Goal: Contribute content: Contribute content

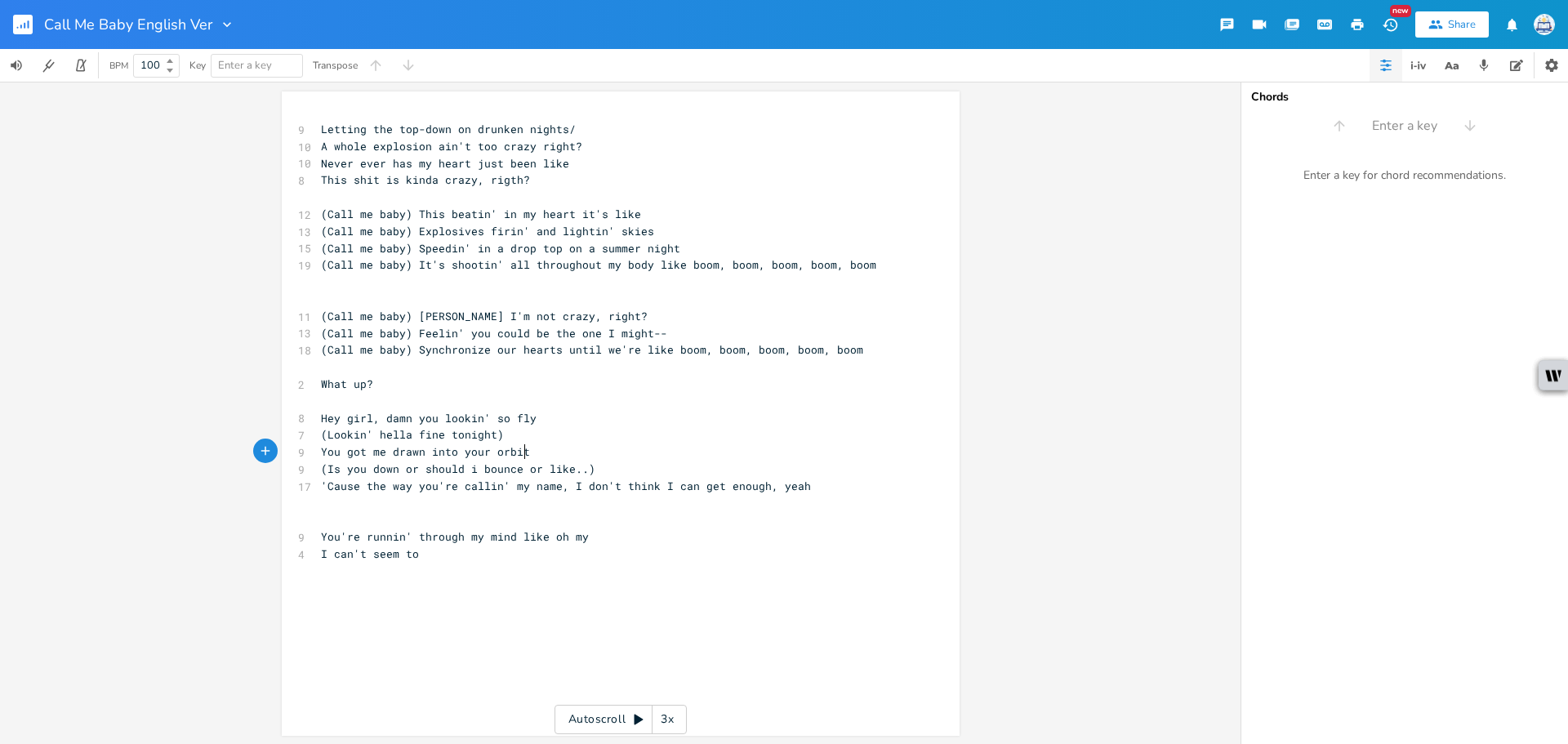
scroll to position [0, 16]
click at [338, 449] on span "You got me drawn into your orbit" at bounding box center [425, 450] width 210 height 14
click at [338, 450] on span "You got me drawn into your orbit" at bounding box center [425, 450] width 210 height 14
type textarea "'ve"
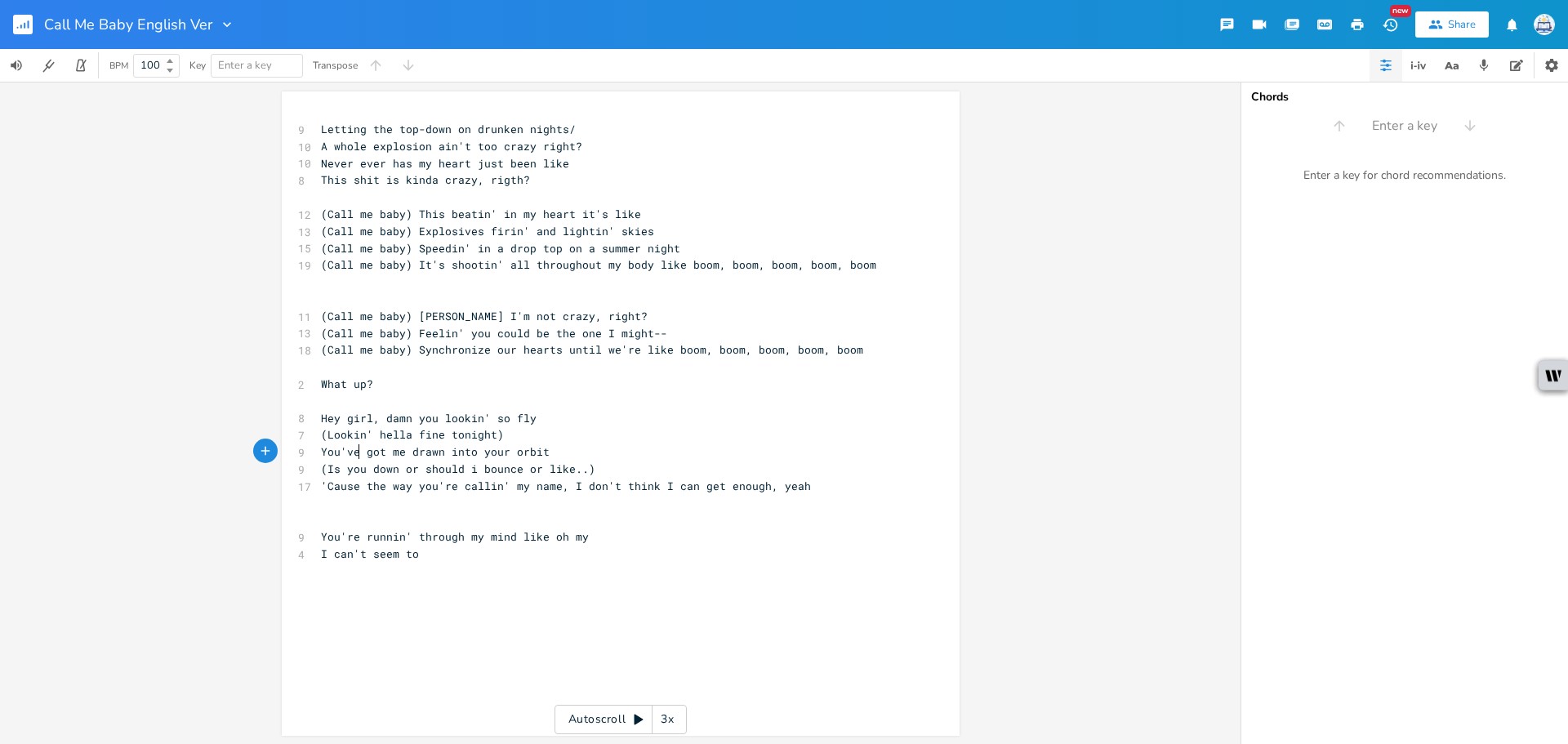
click at [678, 440] on pre "(Lookin' hella fine tonight)" at bounding box center [612, 435] width 589 height 17
click at [672, 438] on pre "(Lookin' hella fine tonight)" at bounding box center [612, 435] width 589 height 17
click at [354, 449] on span "You've got me drawn into your orbit" at bounding box center [434, 450] width 229 height 14
type textarea "You've got me drawn into your orbit"
drag, startPoint x: 546, startPoint y: 449, endPoint x: 0, endPoint y: 450, distance: 546.0
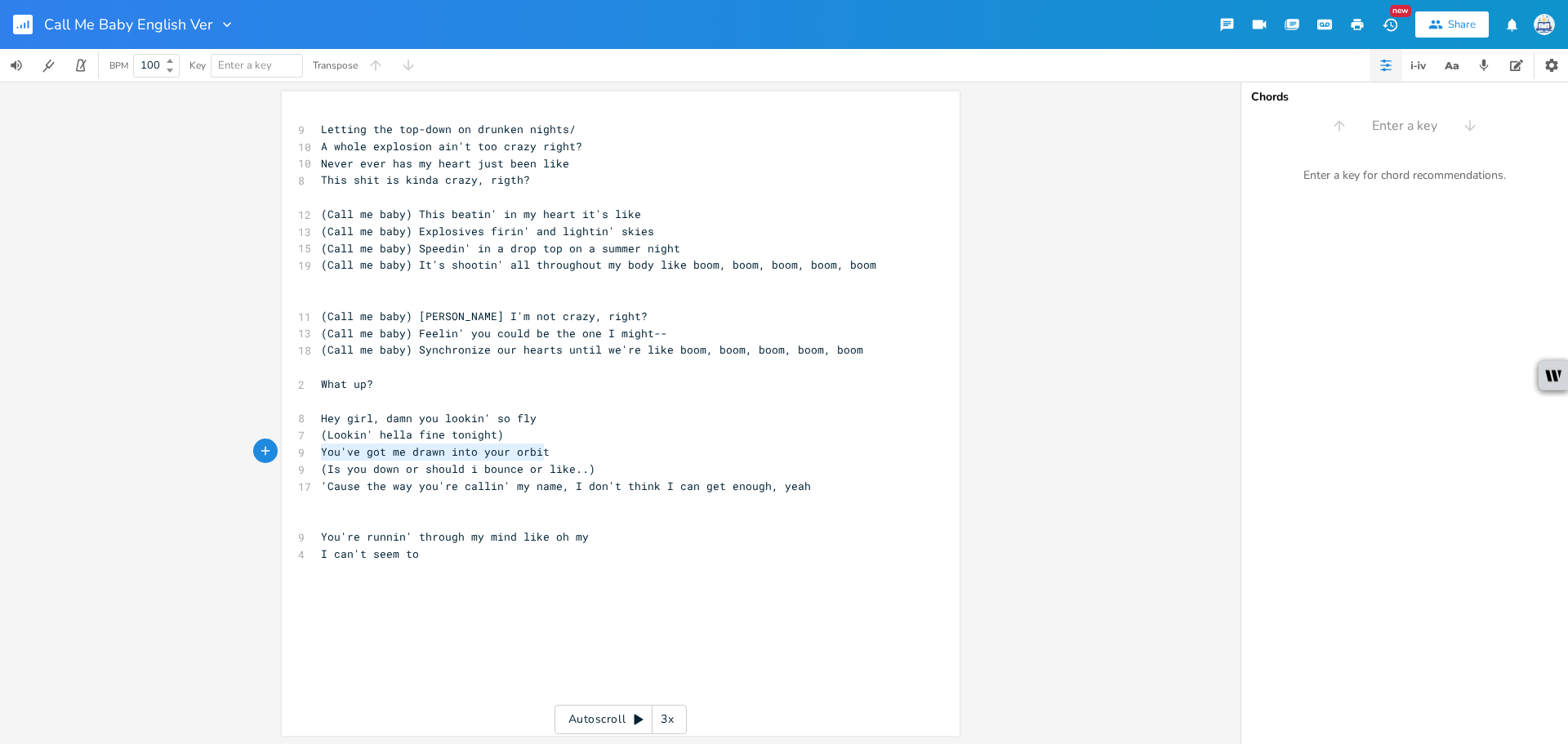
click at [0, 450] on div "You've got me drawn into your orbit x 9 Letting the top-down on drunken nights/…" at bounding box center [620, 412] width 1241 height 662
click at [644, 471] on pre "(Is you down or should i bounce or like..)" at bounding box center [612, 469] width 589 height 17
click at [515, 435] on pre "(Lookin' hella fine tonight)" at bounding box center [612, 435] width 589 height 17
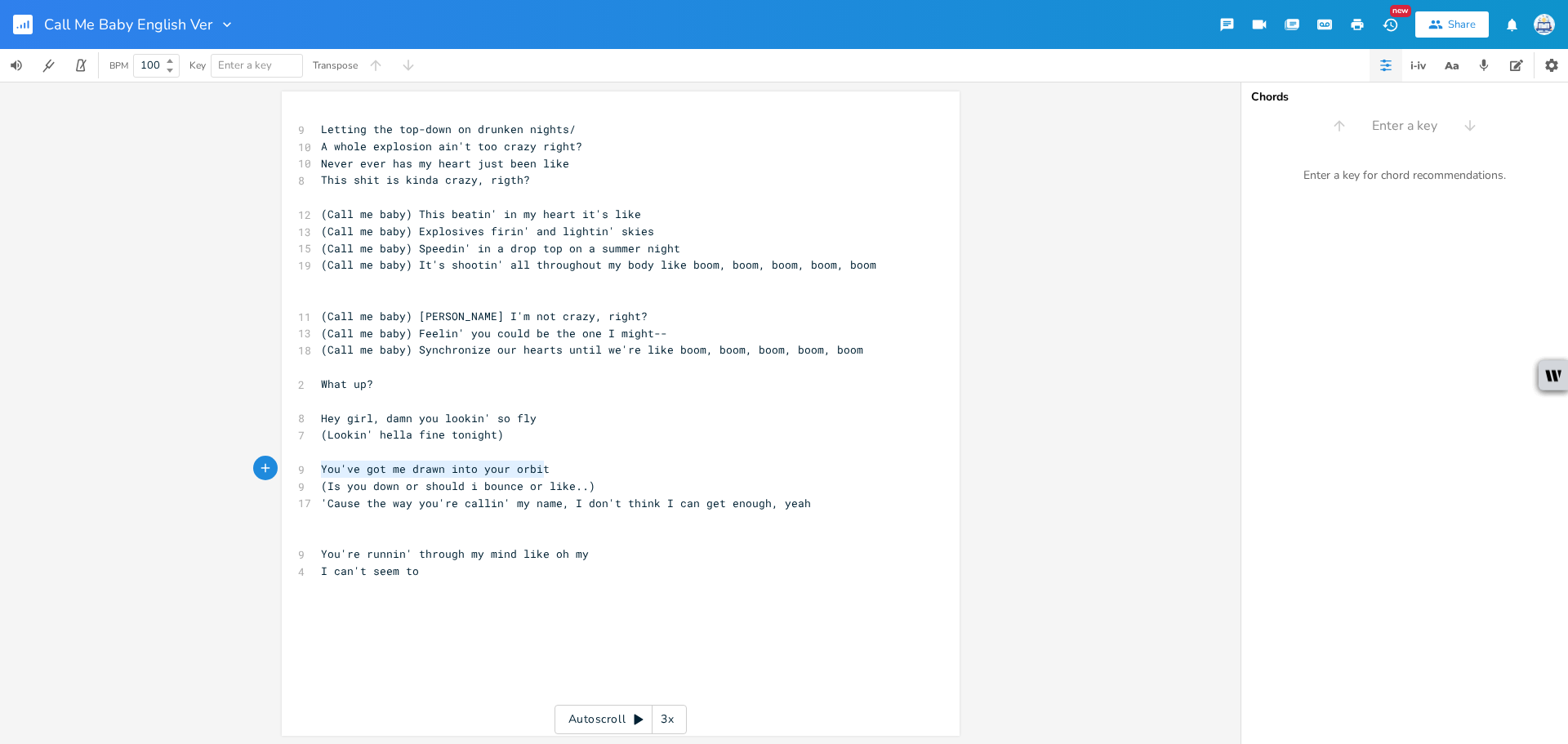
drag, startPoint x: 555, startPoint y: 466, endPoint x: 304, endPoint y: 468, distance: 251.0
click at [304, 468] on div "You've got me drawn into your orbit x 9 Letting the top-down on drunken nights/…" at bounding box center [620, 413] width 677 height 644
type textarea "Here i'm drawn into your orbit like"
click at [578, 482] on span "(Is you down or should i bounce or like..)" at bounding box center [457, 485] width 275 height 14
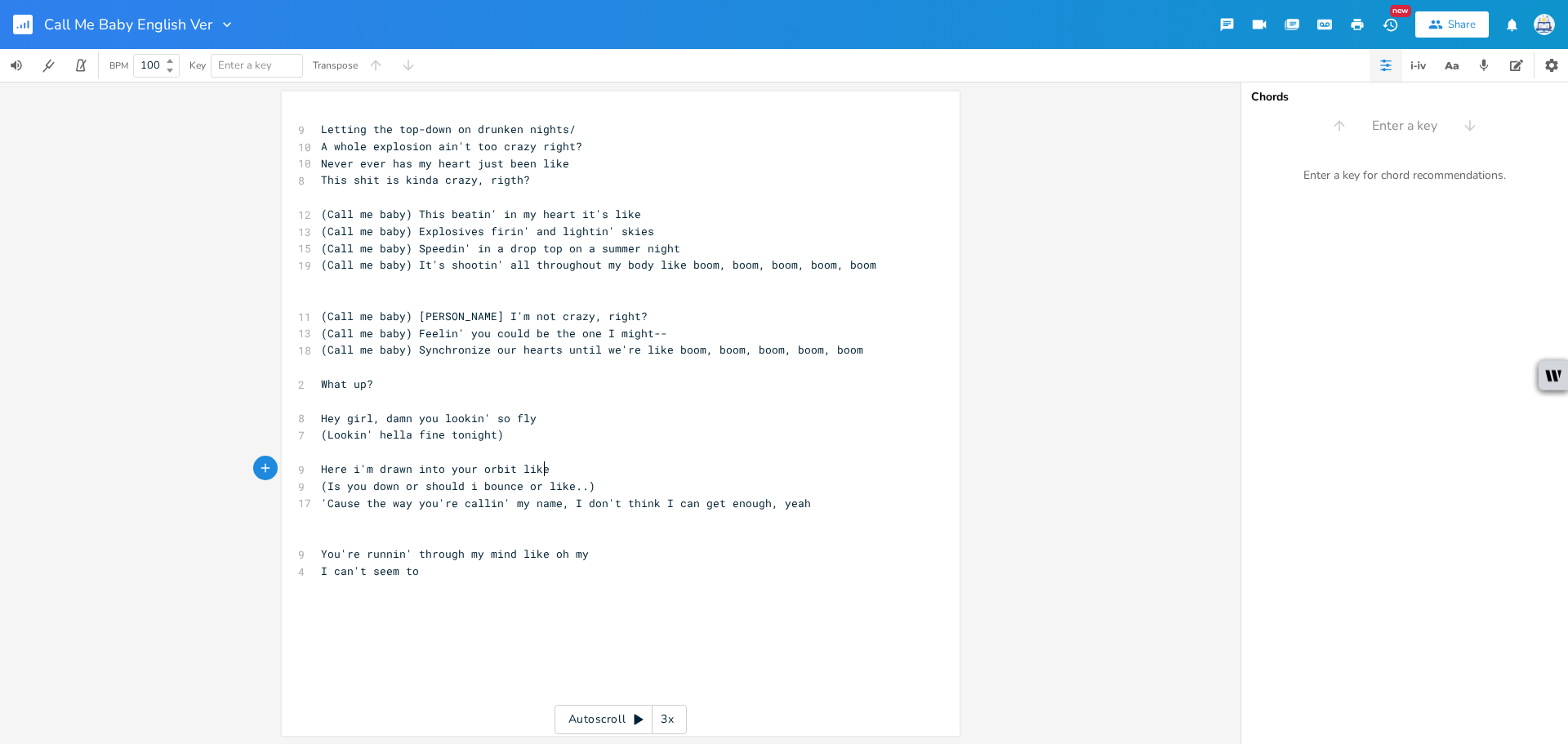
click at [673, 470] on pre "Here i'm drawn into your orbit like" at bounding box center [612, 469] width 589 height 17
click at [672, 482] on pre "(Is you down or should i bounce or like..)" at bounding box center [612, 486] width 589 height 17
